Goal: Task Accomplishment & Management: Manage account settings

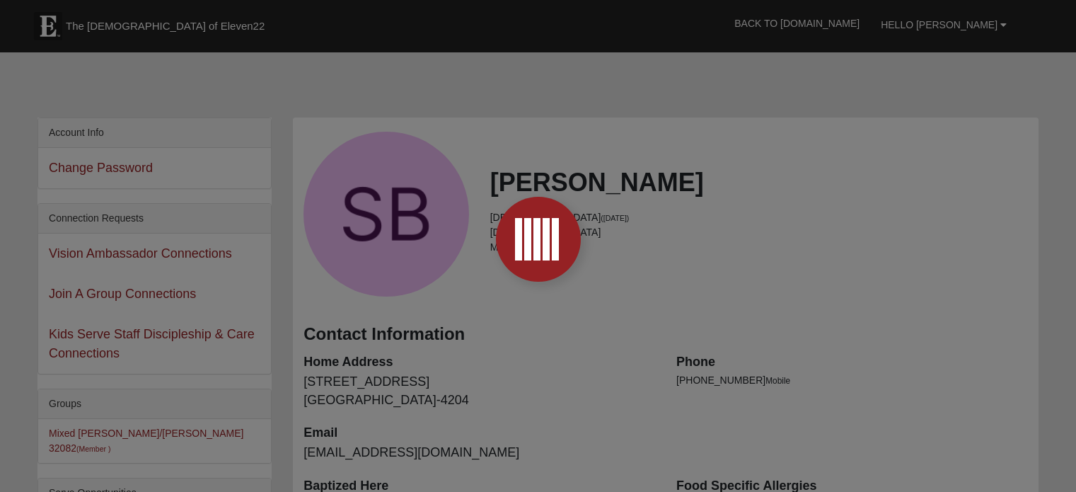
scroll to position [284, 0]
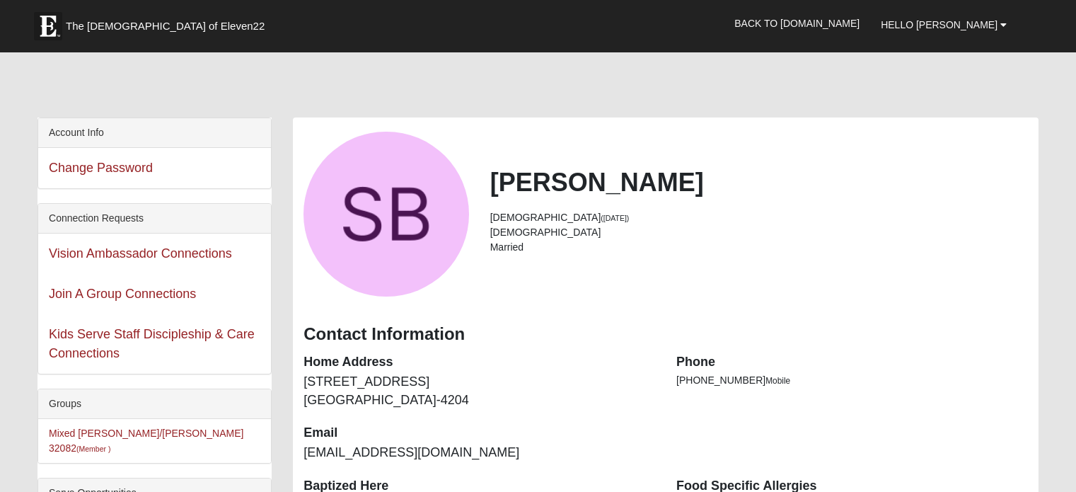
scroll to position [284, 0]
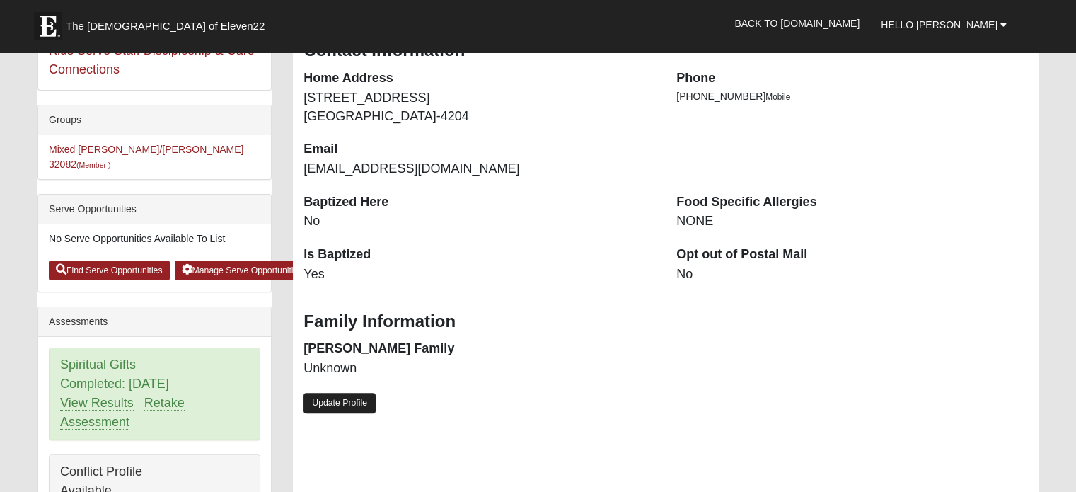
click at [342, 394] on link "Update Profile" at bounding box center [340, 403] width 72 height 21
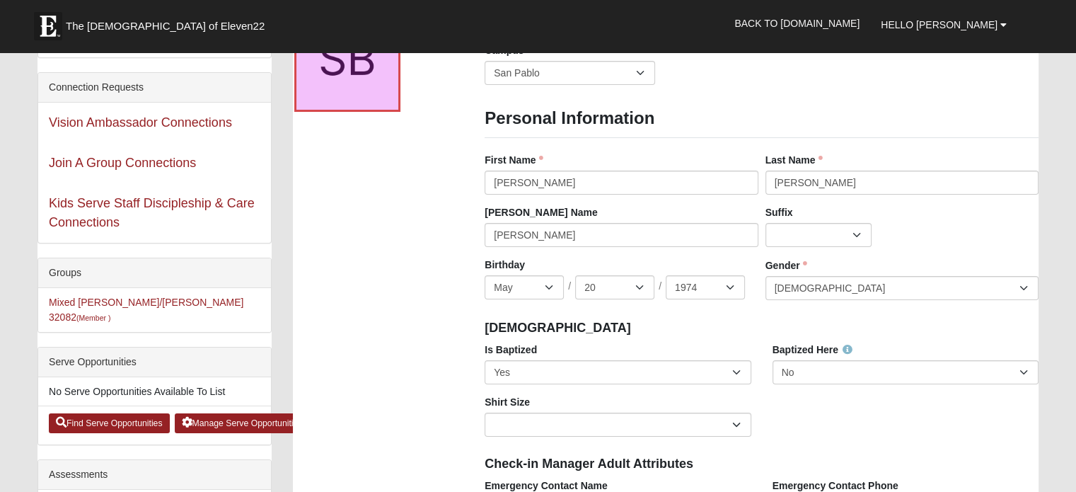
scroll to position [135, 0]
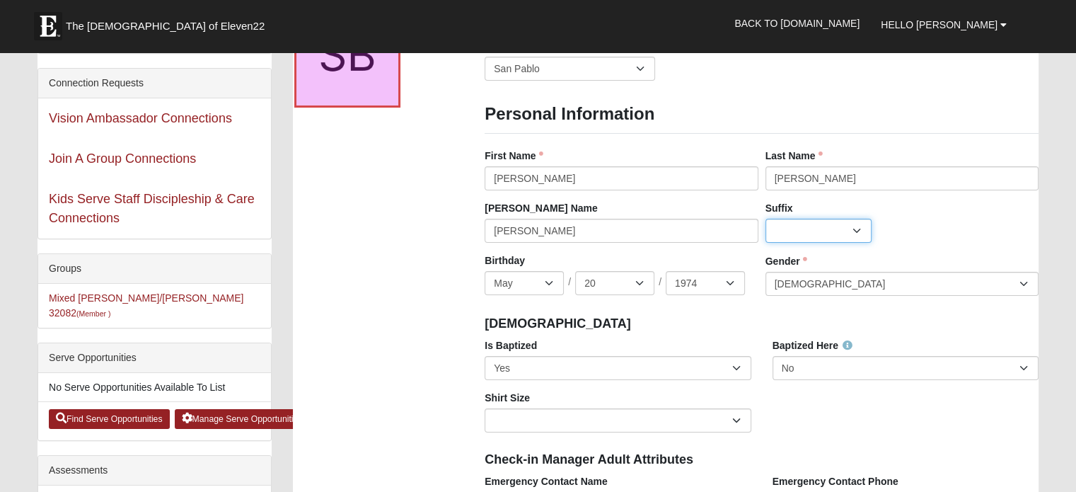
click at [817, 225] on select "Jr. Sr. Ph.D. II III IV V VI MD" at bounding box center [819, 231] width 106 height 24
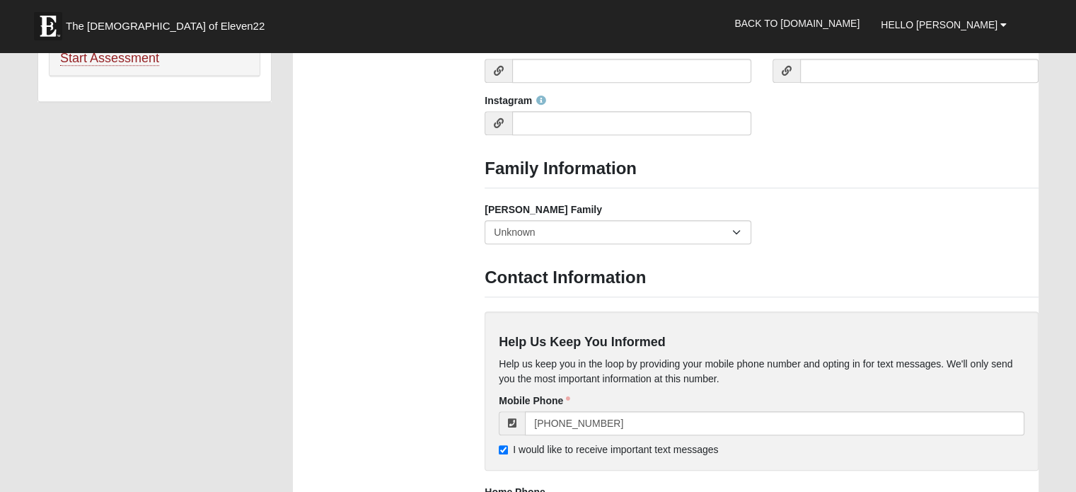
scroll to position [1103, 0]
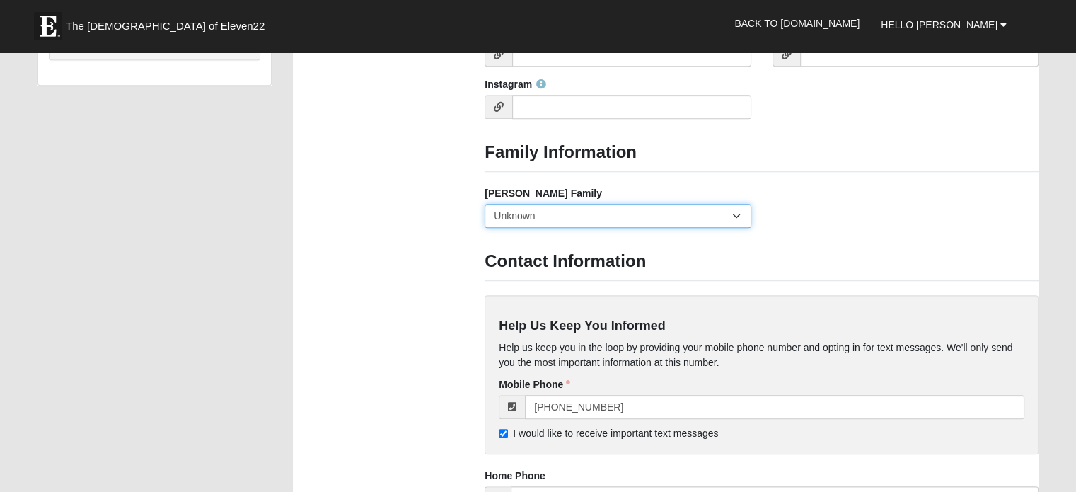
click at [741, 216] on select "Yes, we are a current foster family No, we are a former foster family No, we ha…" at bounding box center [618, 216] width 266 height 24
select select "2891"
click at [485, 204] on select "Yes, we are a current foster family No, we are a former foster family No, we ha…" at bounding box center [618, 216] width 266 height 24
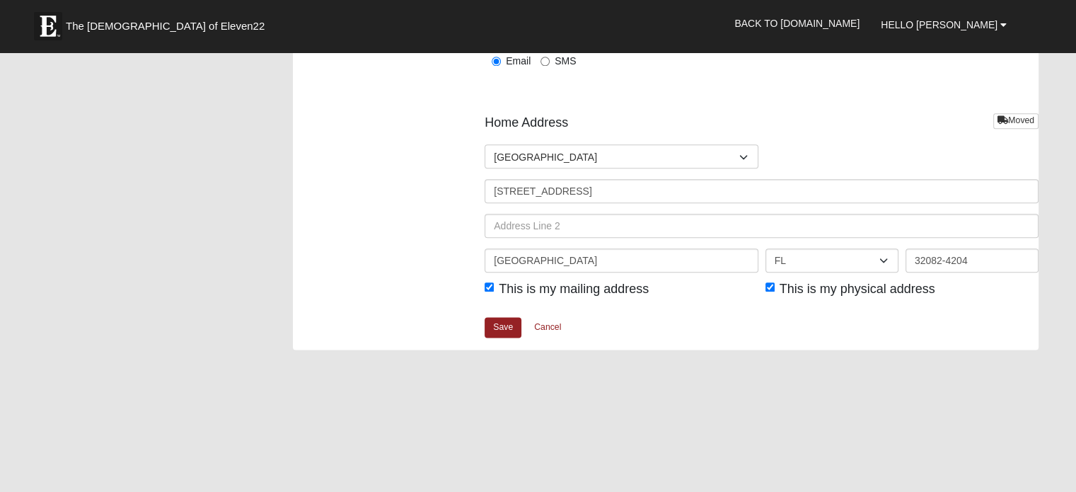
scroll to position [1720, 0]
click at [504, 332] on link "Save" at bounding box center [503, 326] width 37 height 21
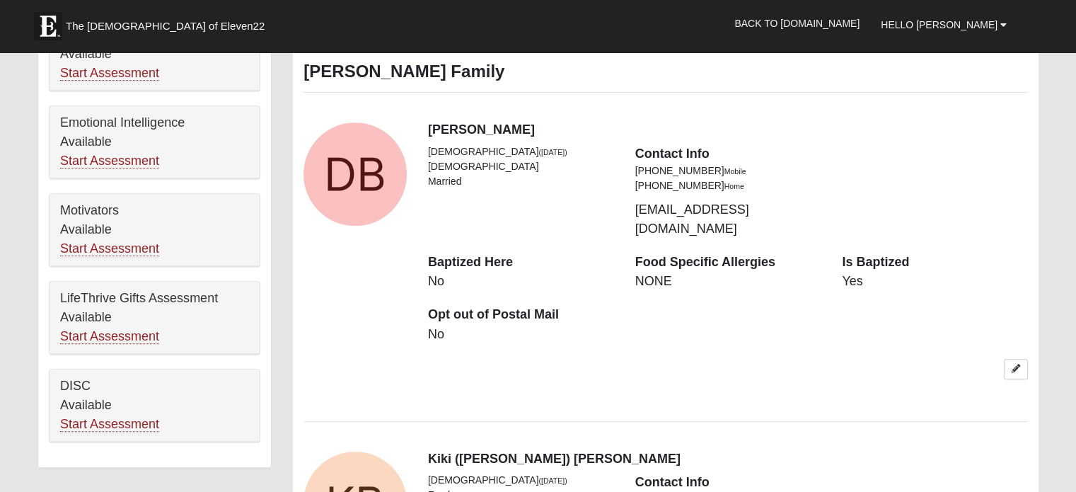
scroll to position [722, 0]
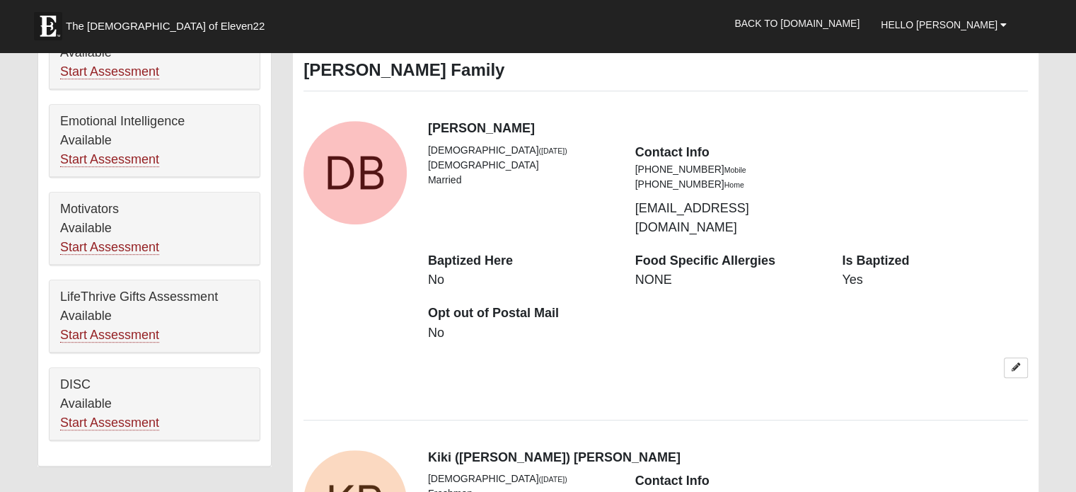
click at [1013, 363] on icon at bounding box center [1016, 367] width 8 height 8
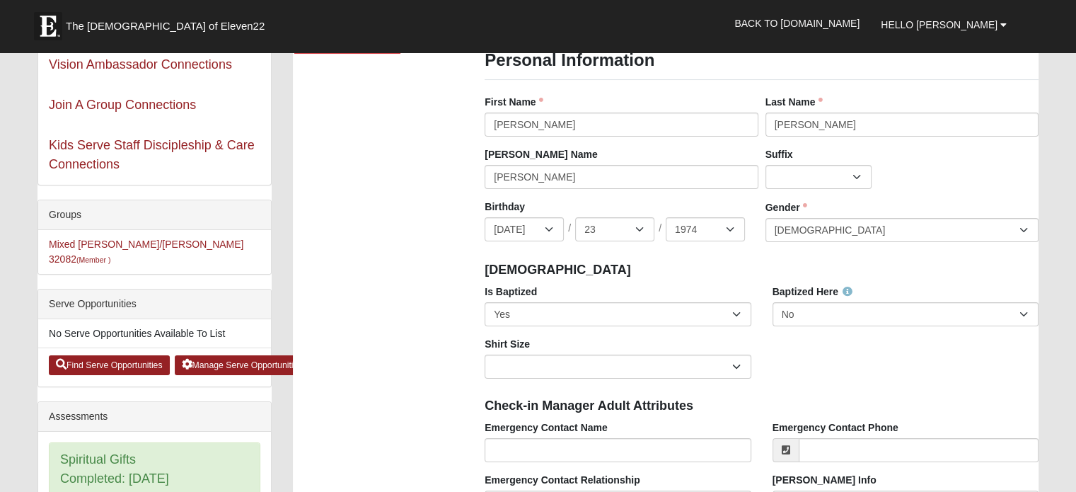
scroll to position [190, 0]
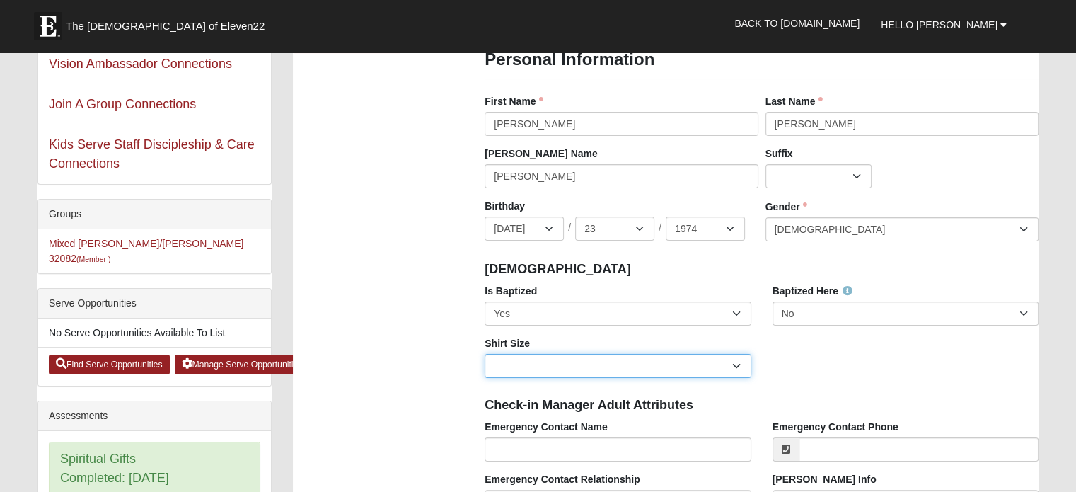
click at [739, 368] on select "Adult Small Adult Medium Adult Large Adult XL Adult XXL Adult 3XL Adult 4XL You…" at bounding box center [618, 366] width 266 height 24
select select "Adult Large"
click at [485, 354] on select "Adult Small Adult Medium Adult Large Adult XL Adult XXL Adult 3XL Adult 4XL You…" at bounding box center [618, 366] width 266 height 24
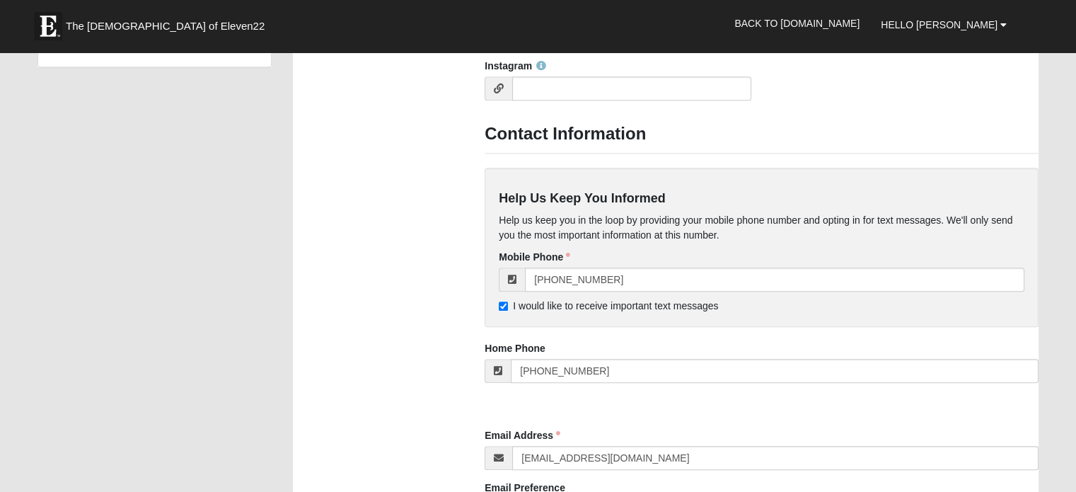
scroll to position [1125, 0]
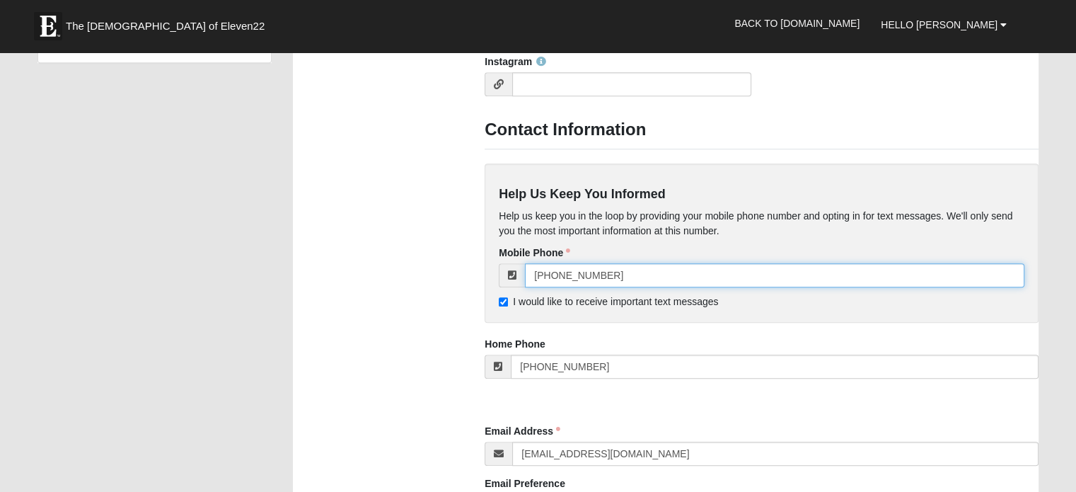
click at [628, 275] on input "[PHONE_NUMBER]" at bounding box center [775, 275] width 500 height 24
type input "[PHONE_NUMBER]"
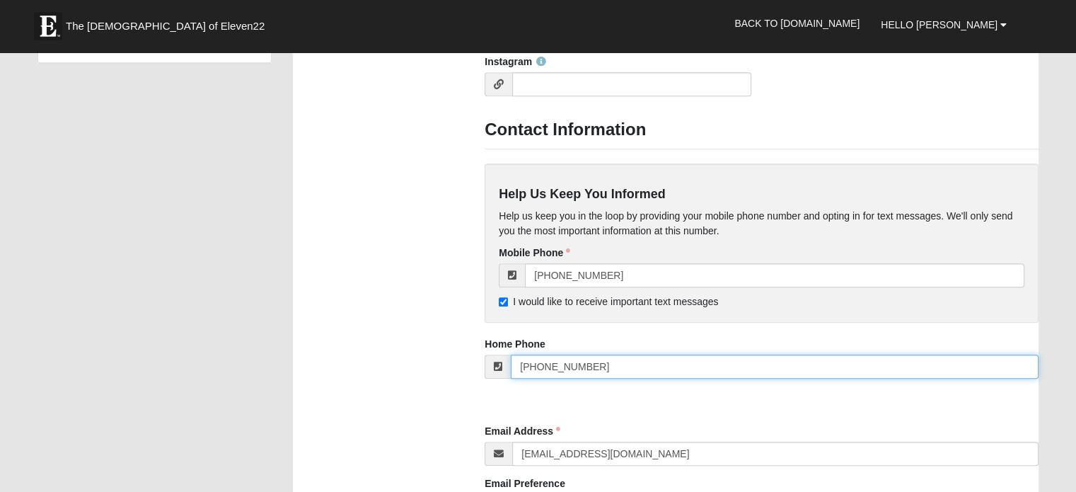
click at [636, 367] on input "[PHONE_NUMBER]" at bounding box center [775, 367] width 528 height 24
type input "("
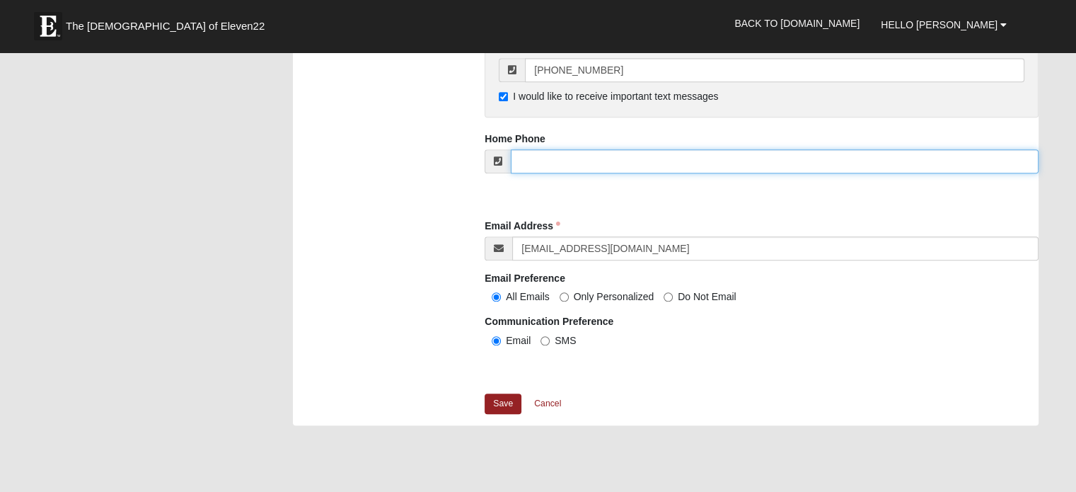
scroll to position [1338, 0]
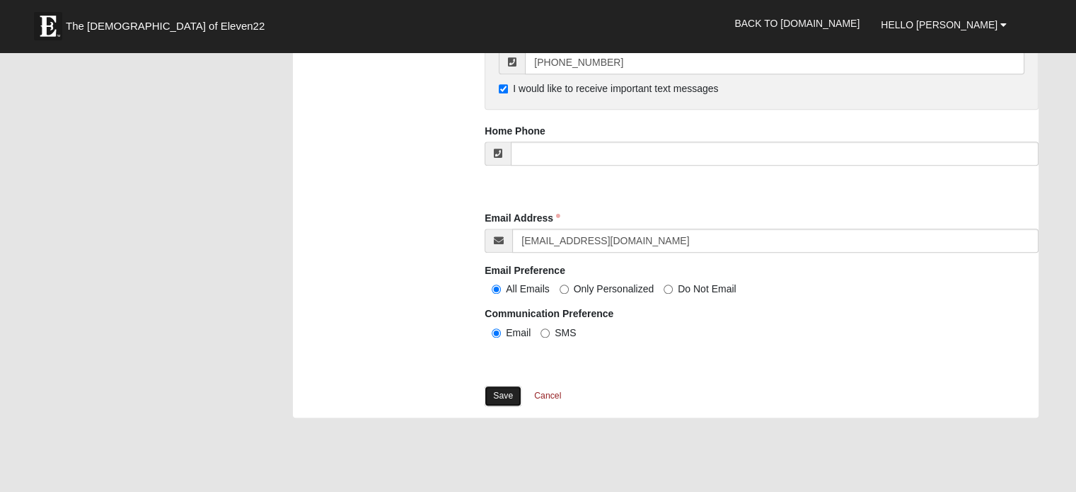
click at [510, 399] on link "Save" at bounding box center [503, 396] width 37 height 21
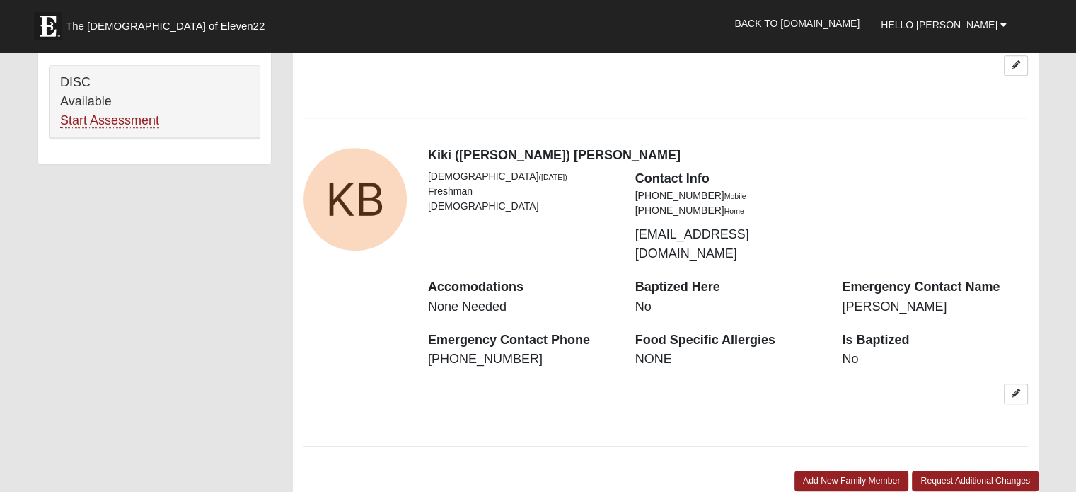
scroll to position [1026, 0]
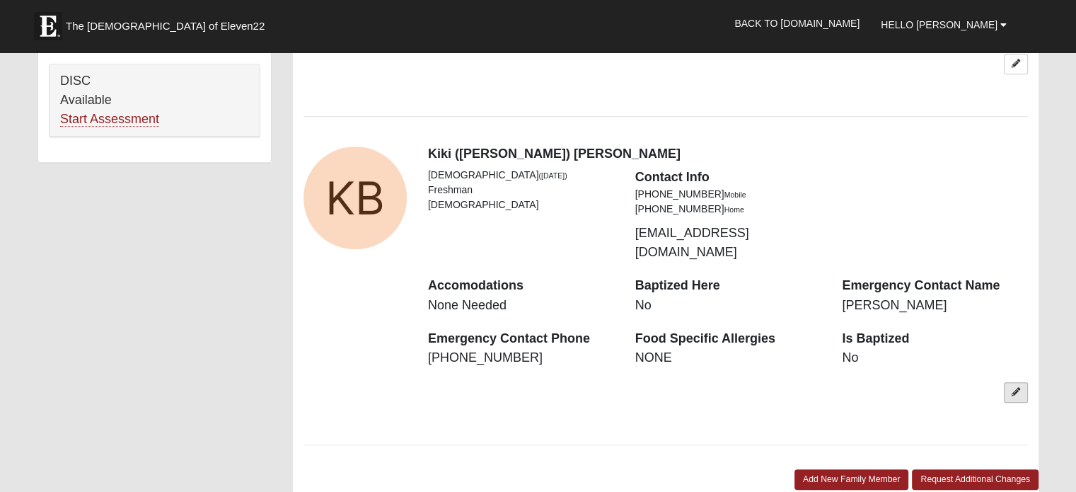
click at [1018, 382] on link at bounding box center [1016, 392] width 24 height 21
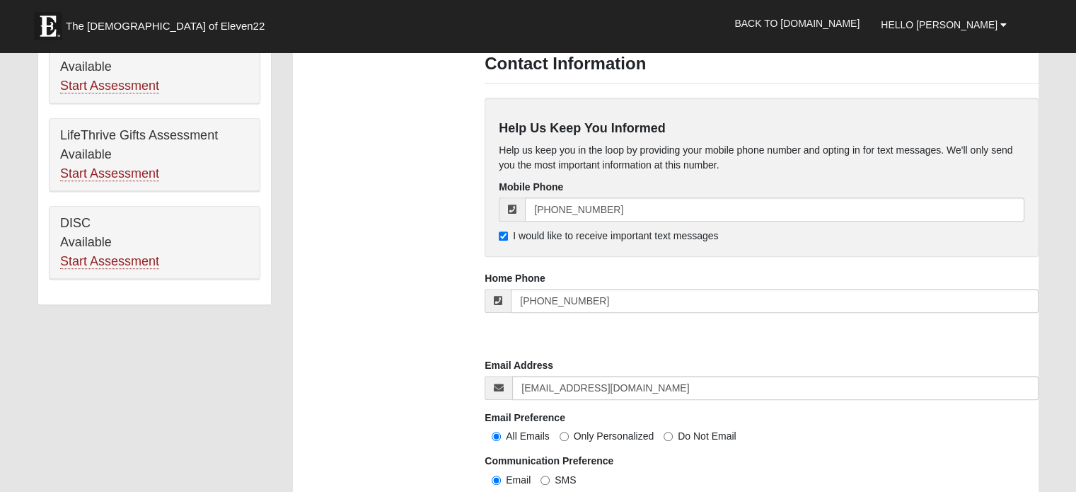
scroll to position [883, 0]
click at [623, 203] on input "[PHONE_NUMBER]" at bounding box center [775, 210] width 500 height 24
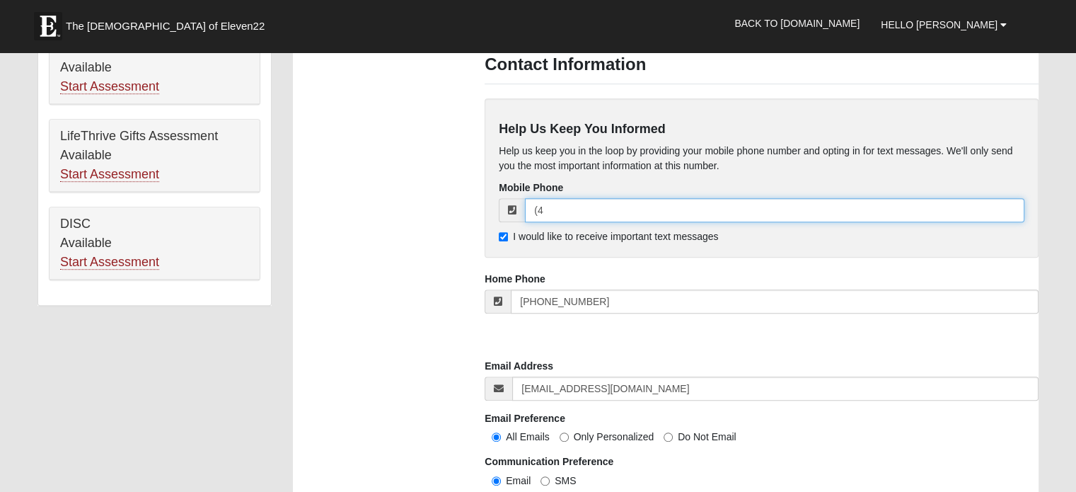
type input "("
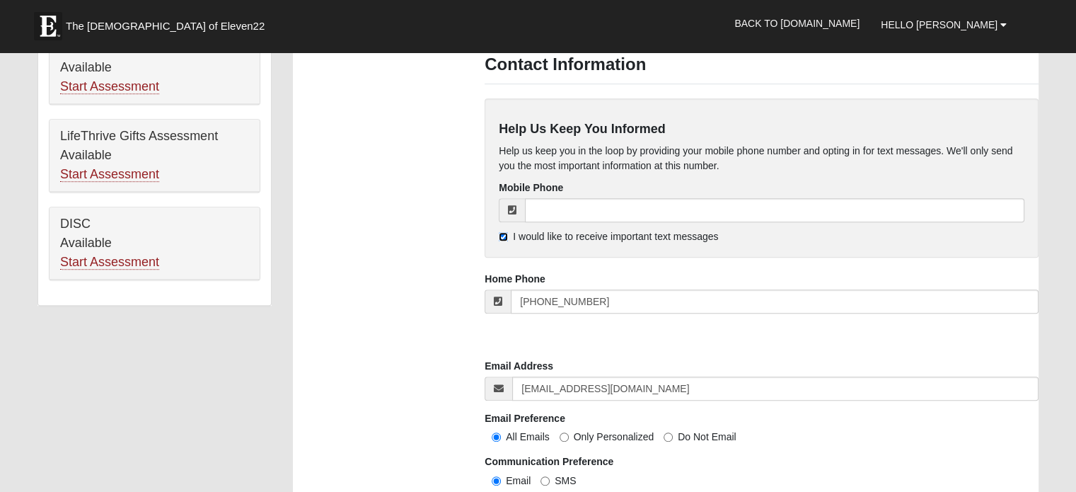
click at [502, 234] on input "I would like to receive important text messages" at bounding box center [503, 236] width 9 height 9
checkbox input "false"
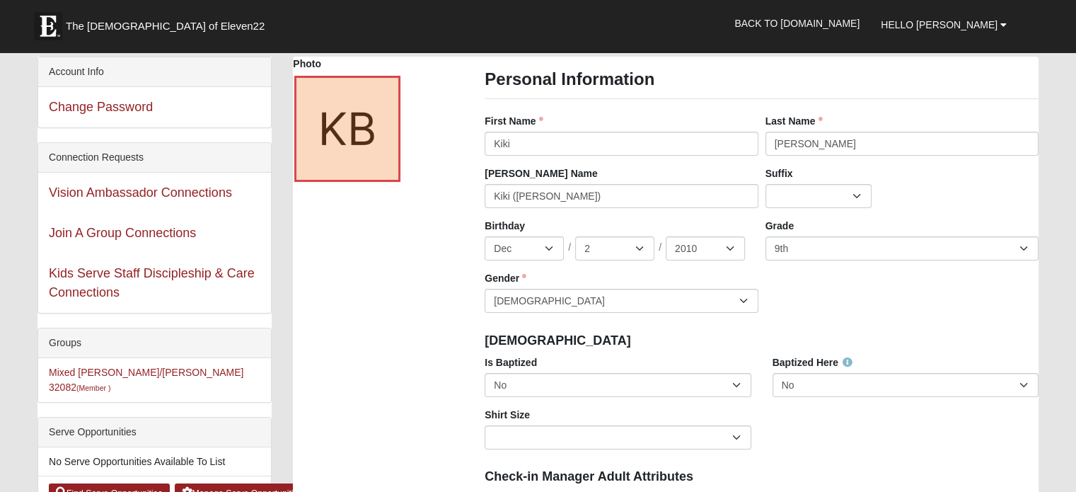
scroll to position [64, 0]
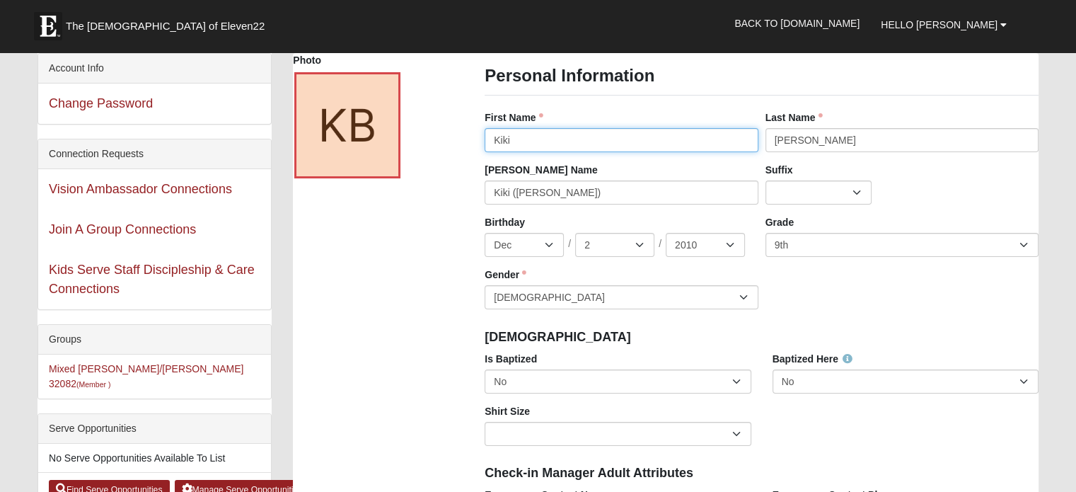
click at [532, 141] on input "Kiki" at bounding box center [621, 140] width 273 height 24
type input "Kiki (Callie)"
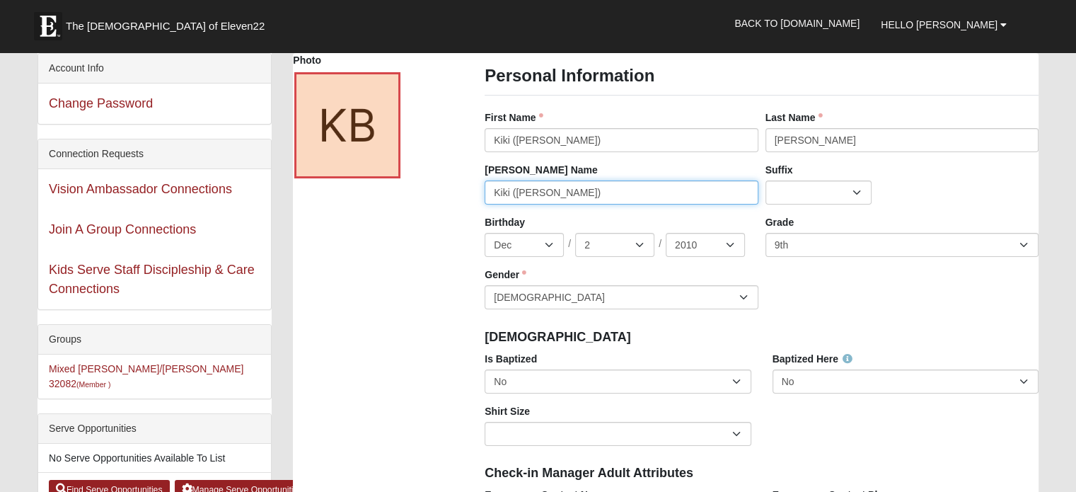
click at [552, 190] on input "Kiki (Callie)" at bounding box center [621, 192] width 273 height 24
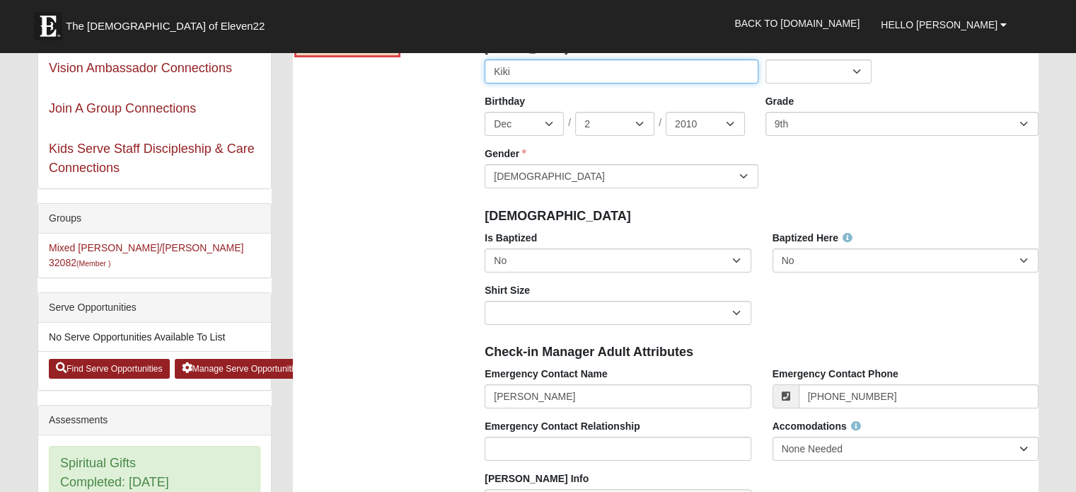
scroll to position [188, 0]
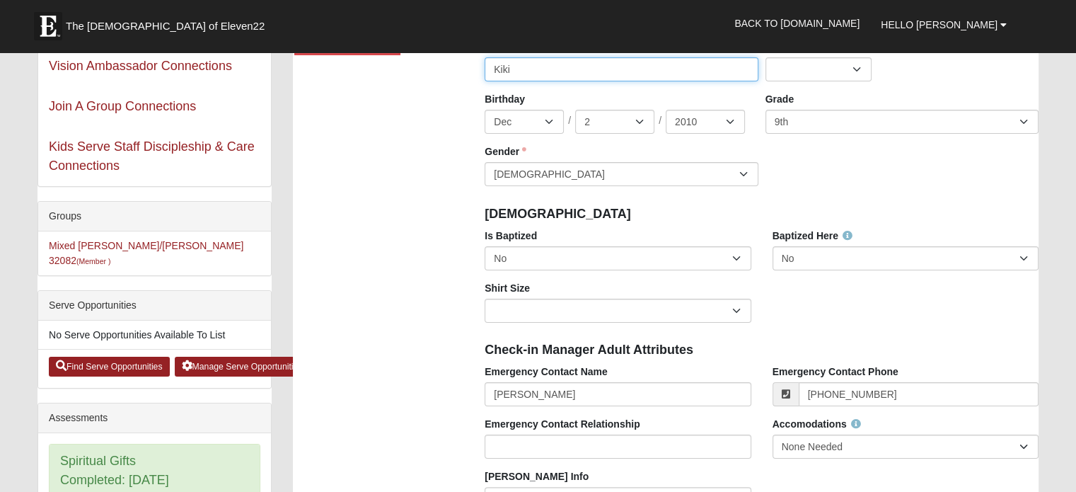
type input "Kiki"
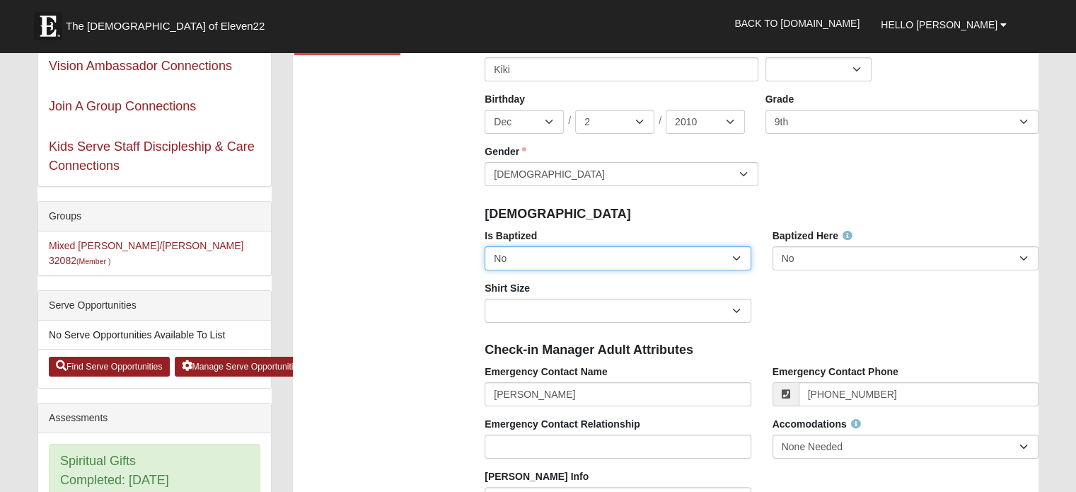
click at [739, 256] on select "No Yes" at bounding box center [618, 258] width 266 height 24
select select "True"
click at [485, 246] on select "No Yes" at bounding box center [618, 258] width 266 height 24
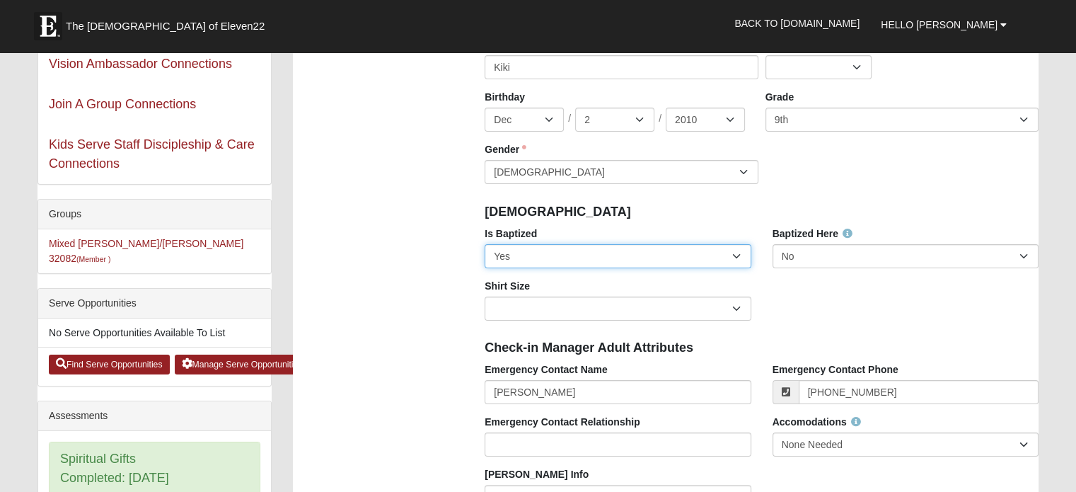
scroll to position [232, 0]
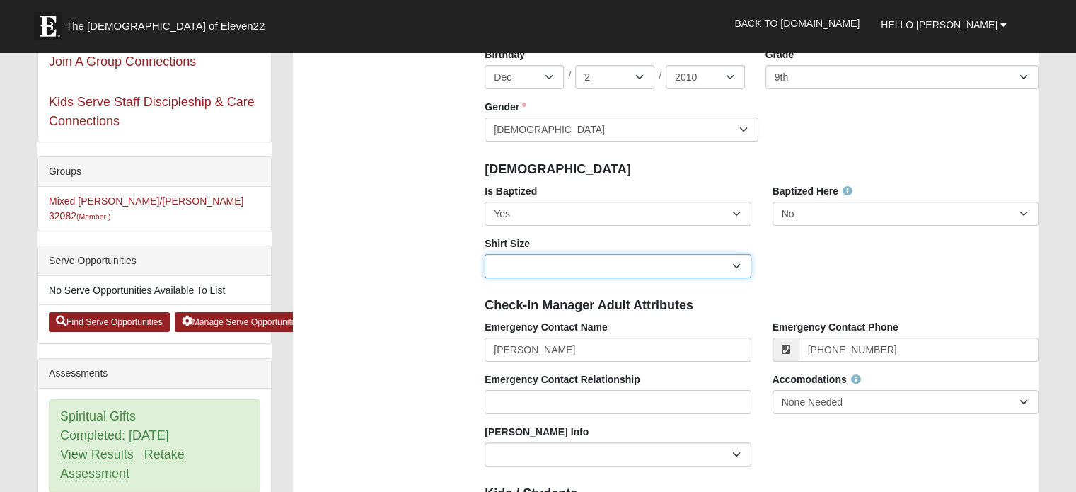
click at [501, 270] on select "Adult Small Adult Medium Adult Large Adult XL Adult XXL Adult 3XL Adult 4XL You…" at bounding box center [618, 266] width 266 height 24
select select "Adult Medium"
click at [485, 254] on select "Adult Small Adult Medium Adult Large Adult XL Adult XXL Adult 3XL Adult 4XL You…" at bounding box center [618, 266] width 266 height 24
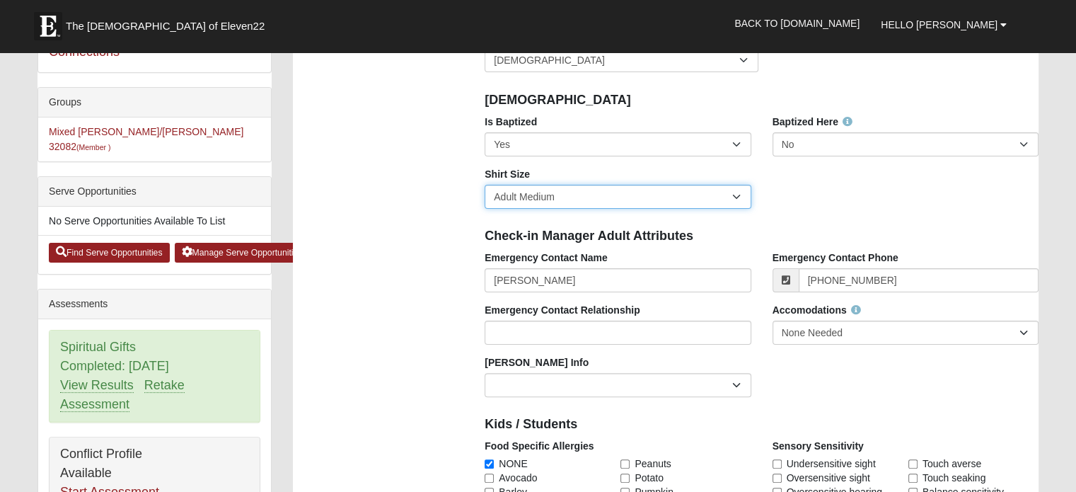
scroll to position [307, 0]
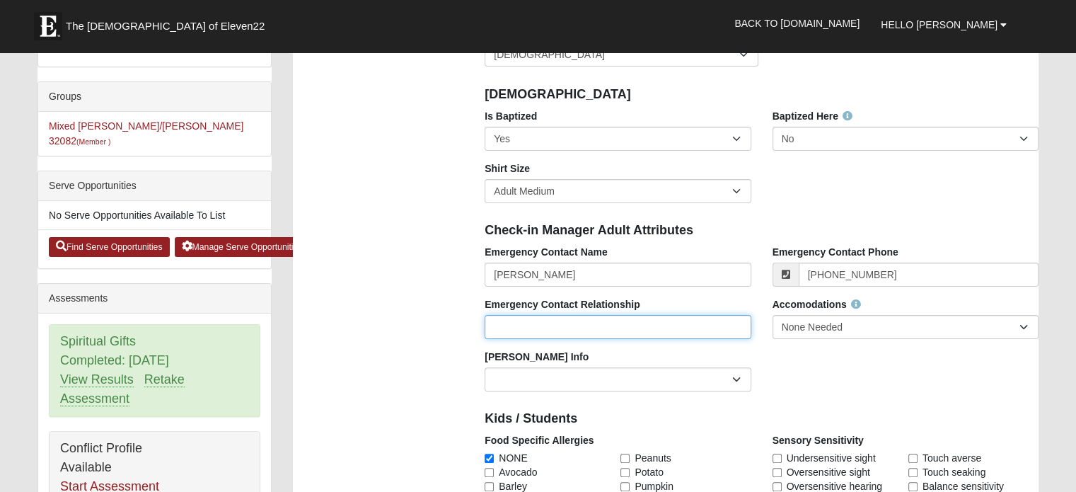
click at [558, 321] on input "Emergency Contact Relationship" at bounding box center [618, 327] width 266 height 24
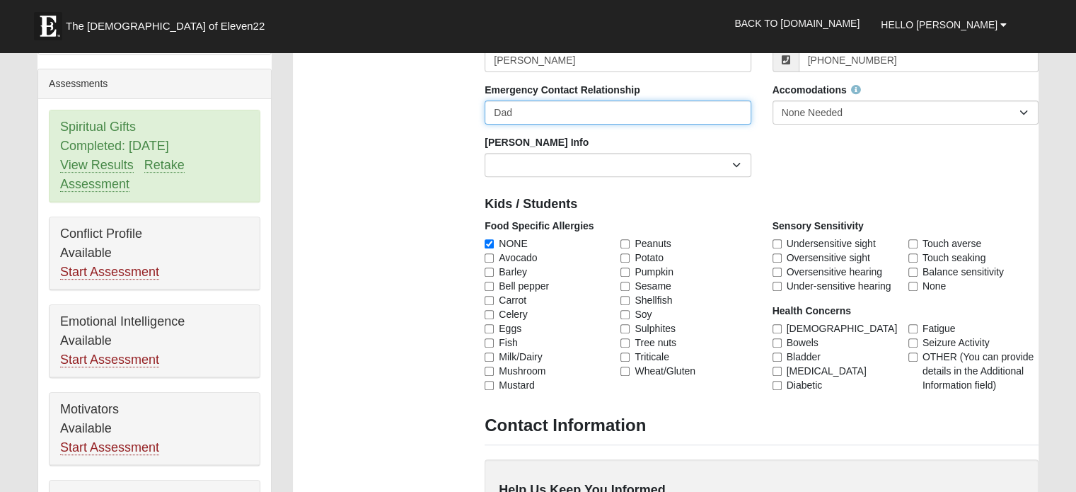
scroll to position [525, 0]
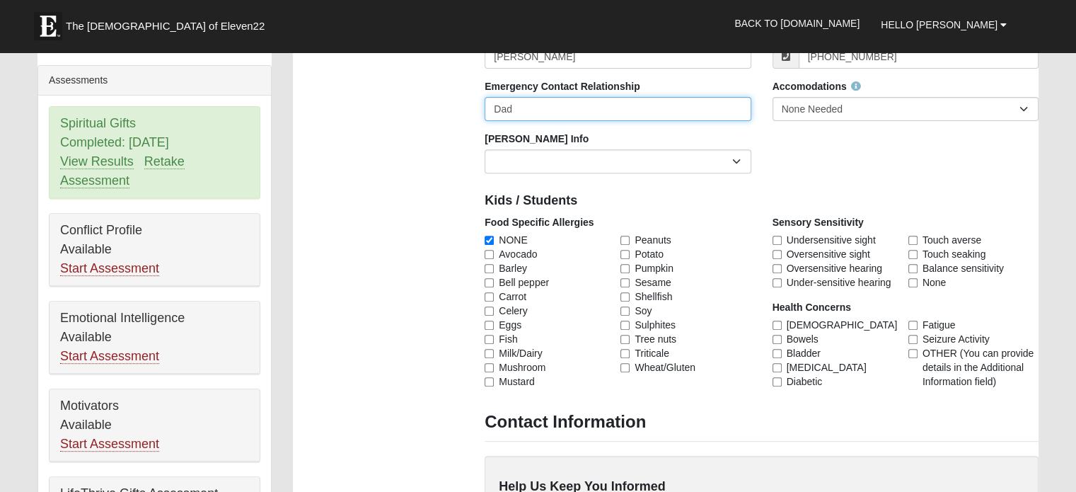
type input "Dad"
click at [846, 178] on div "Emergency Contact Name Daniel Beaty Emergency Contact Phone (404) 538-8397 Emer…" at bounding box center [761, 105] width 575 height 157
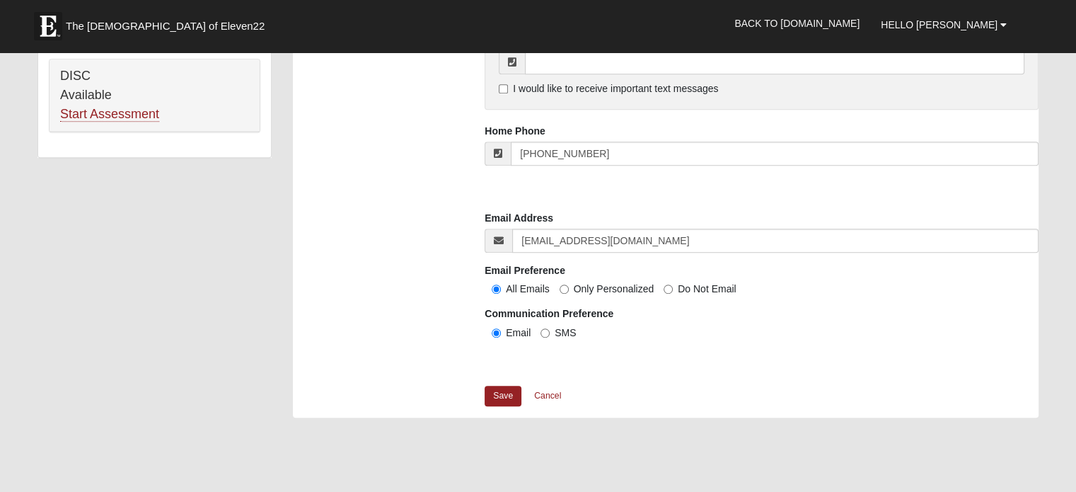
scroll to position [1031, 0]
click at [516, 389] on link "Save" at bounding box center [503, 395] width 37 height 21
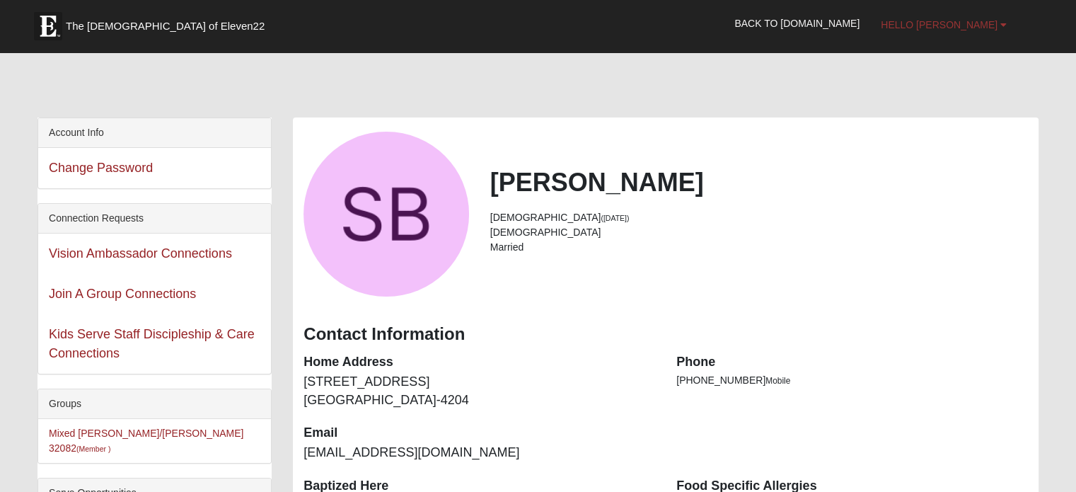
click at [989, 29] on span "Hello [PERSON_NAME]" at bounding box center [939, 24] width 117 height 11
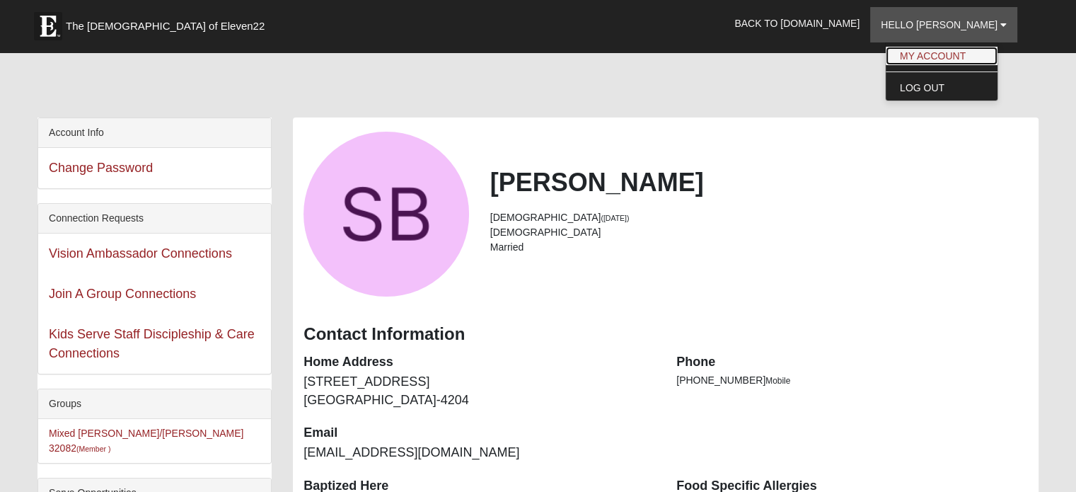
click at [979, 49] on link "My Account" at bounding box center [942, 56] width 112 height 18
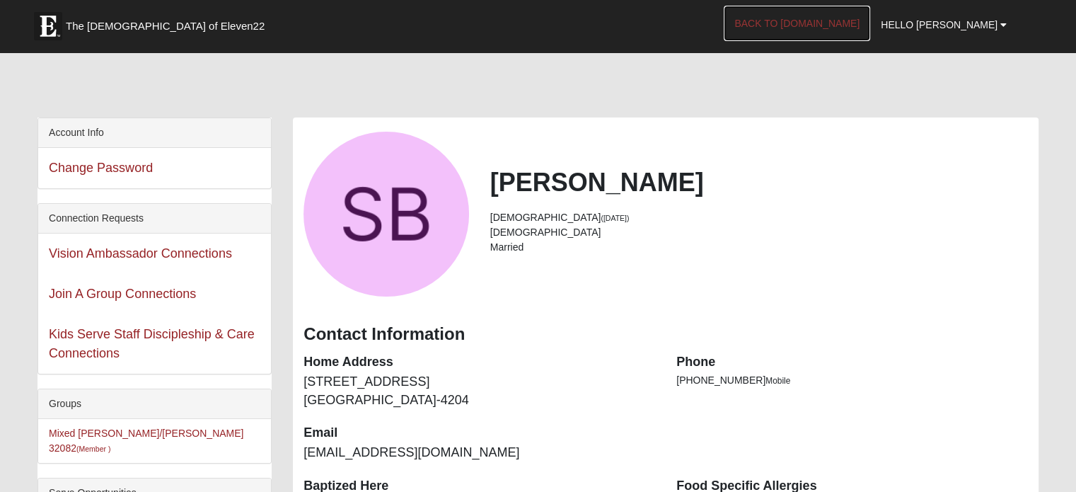
click at [861, 16] on link "Back to [DOMAIN_NAME]" at bounding box center [797, 23] width 147 height 35
